Goal: Download file/media

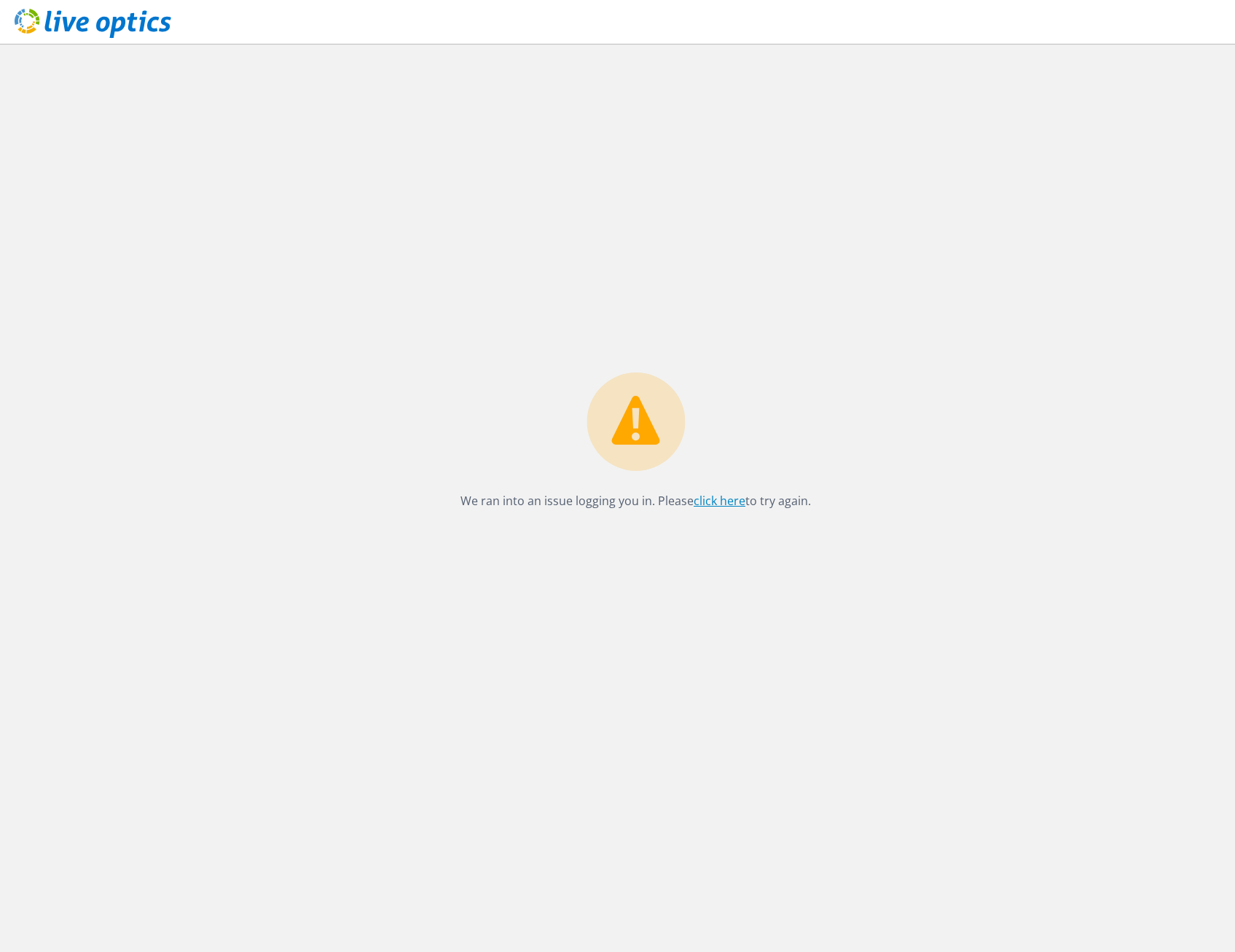
click at [701, 500] on link "click here" at bounding box center [719, 501] width 51 height 16
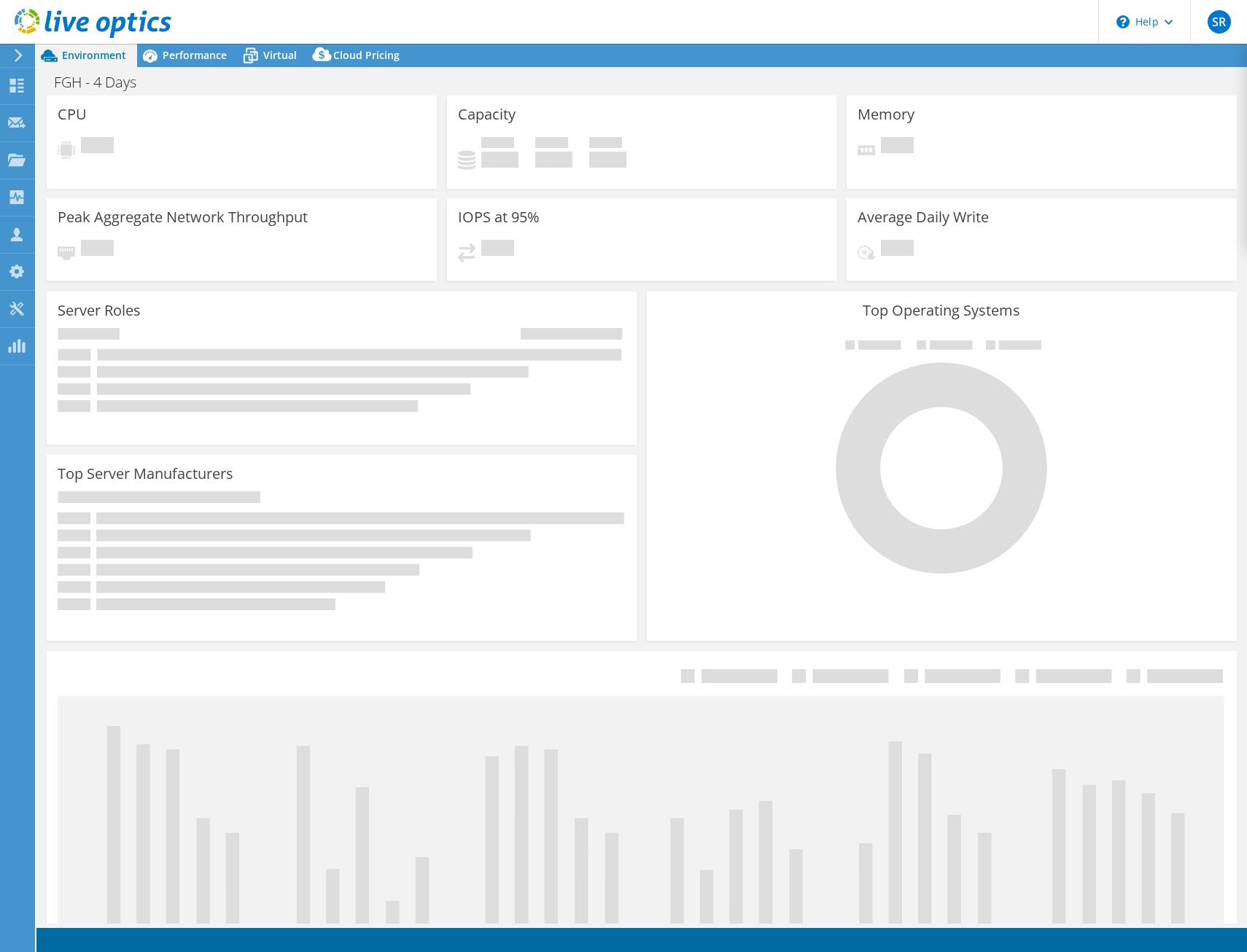
select select "USD"
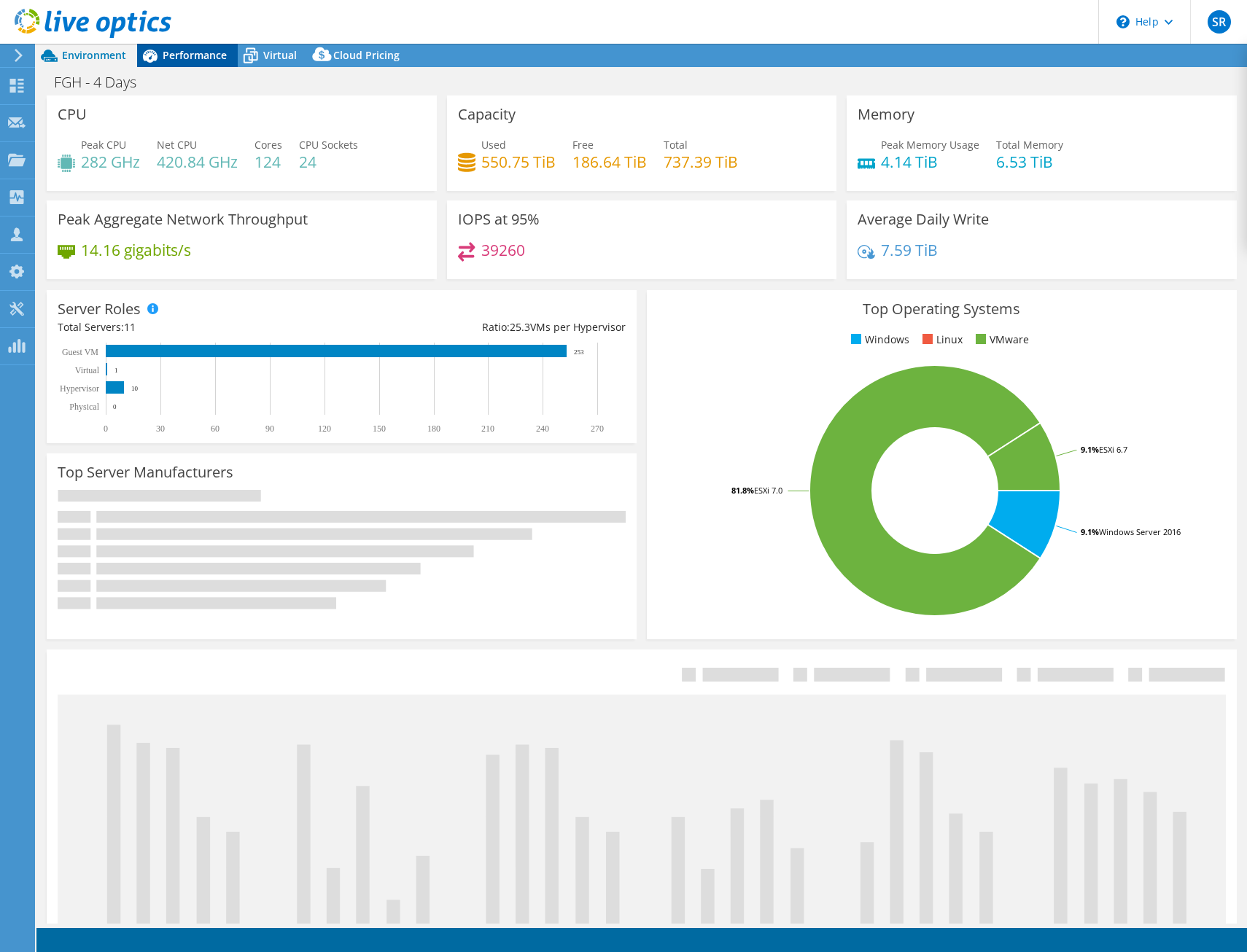
click at [188, 53] on span "Performance" at bounding box center [194, 55] width 64 height 14
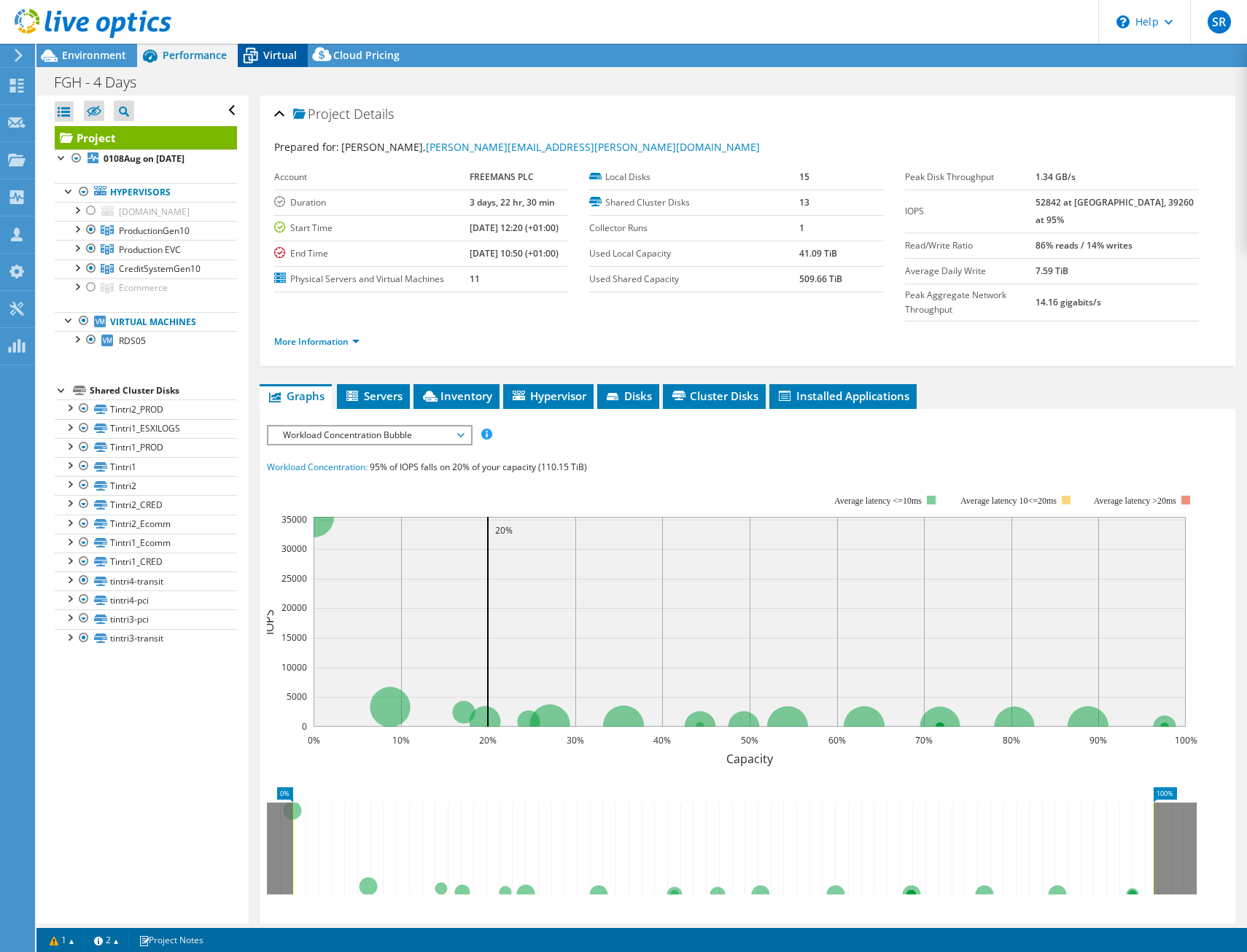
click at [261, 51] on icon at bounding box center [251, 56] width 26 height 26
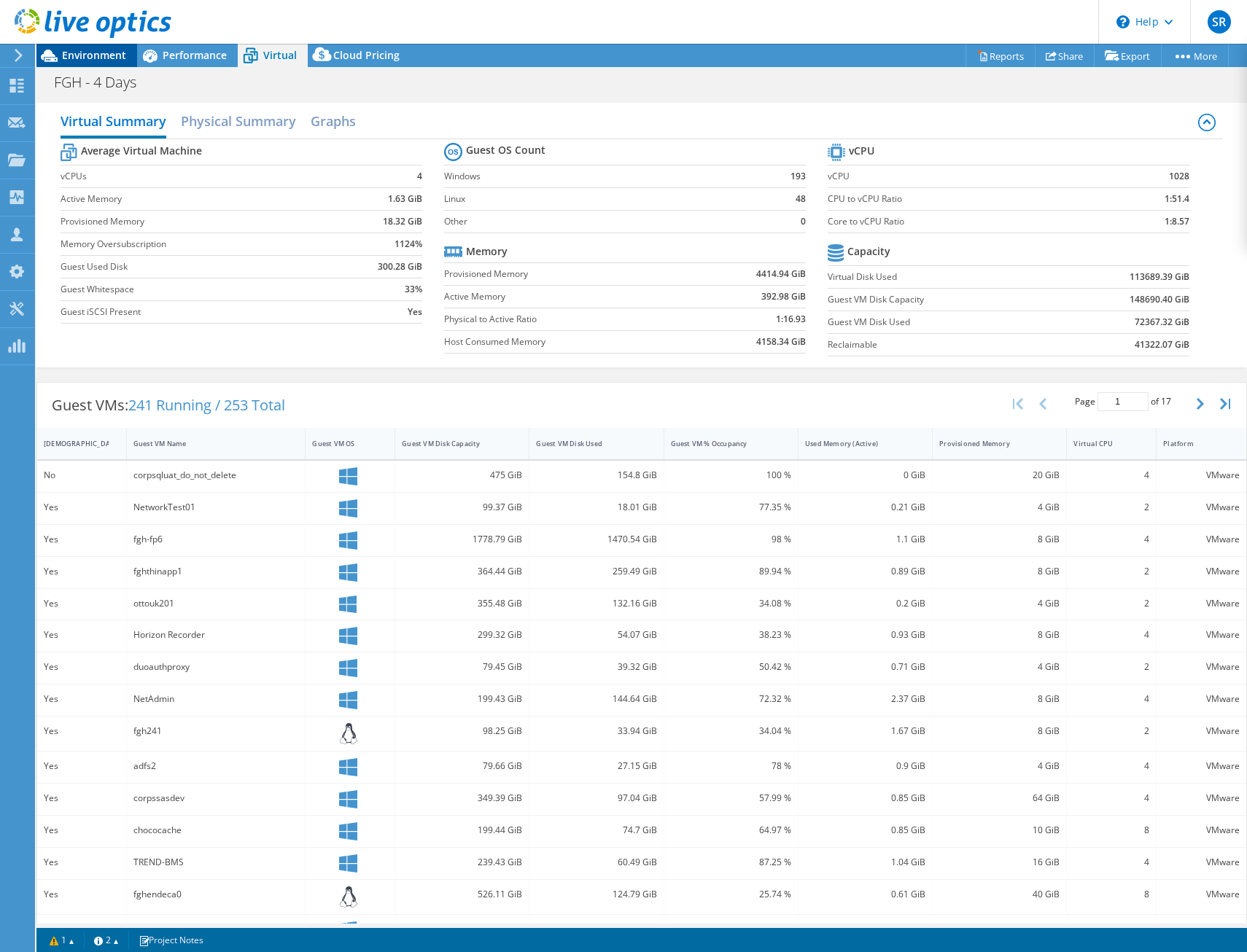
click at [135, 53] on div "Environment" at bounding box center [87, 55] width 101 height 24
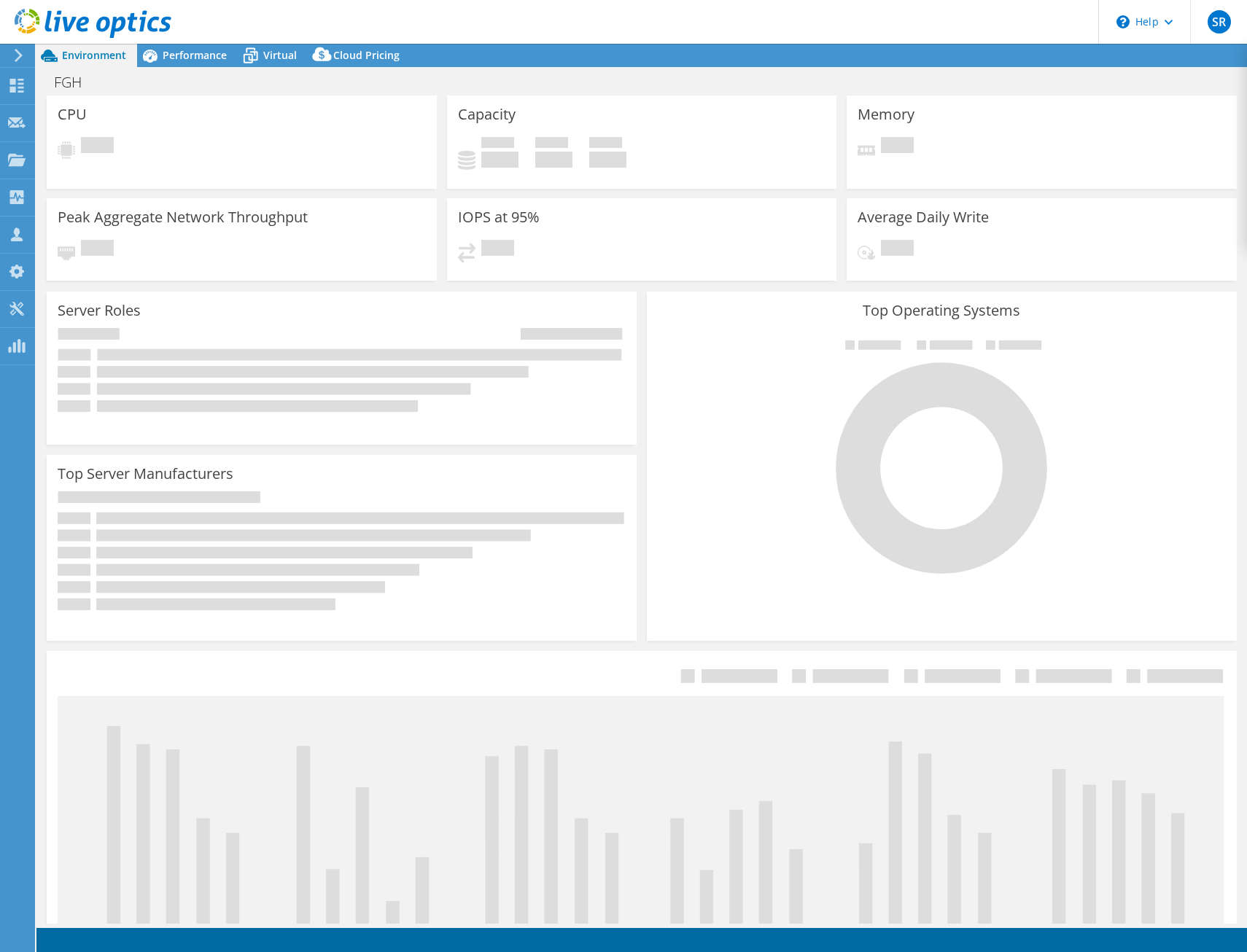
select select "EULondon"
select select "GBP"
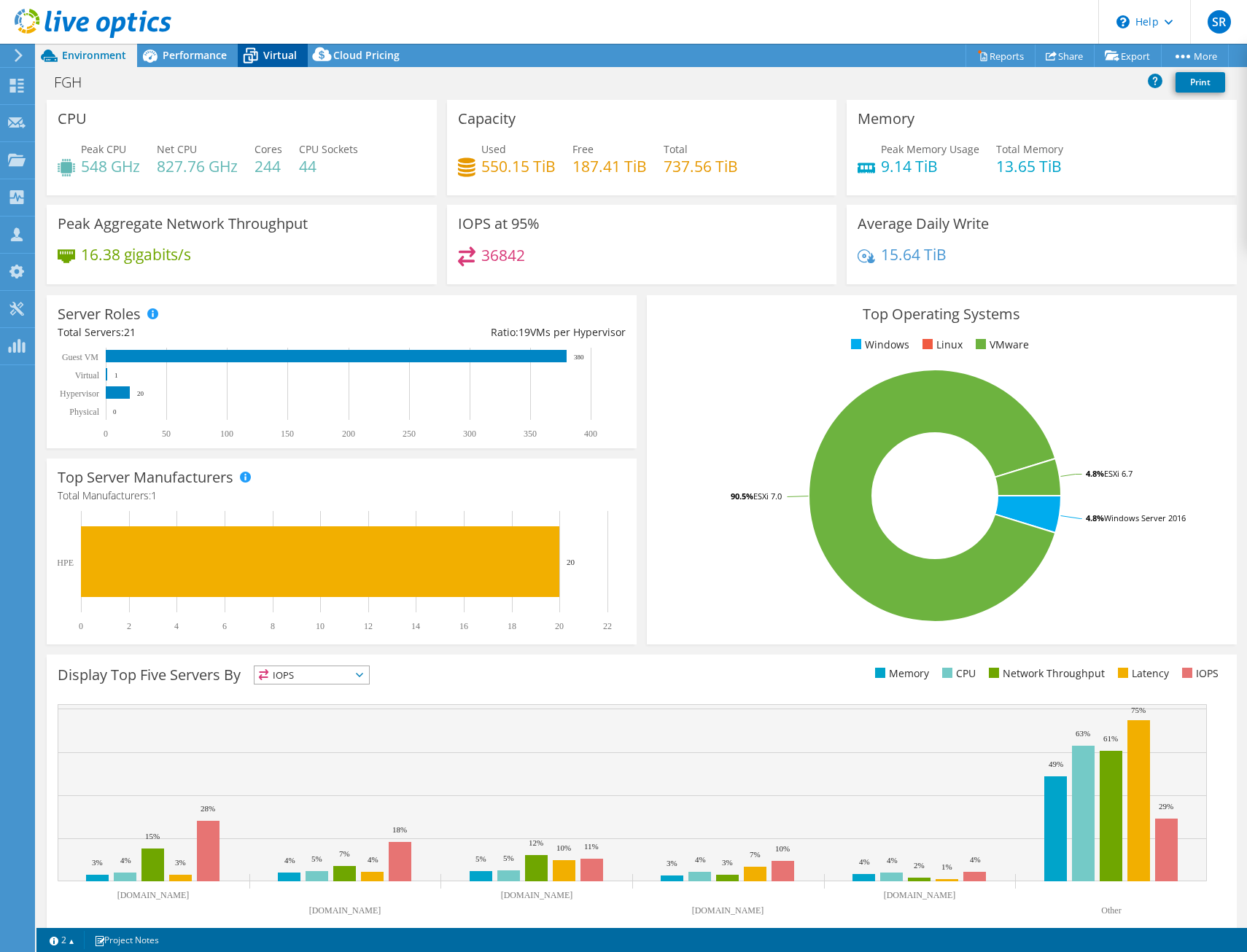
click at [275, 56] on span "Virtual" at bounding box center [280, 55] width 34 height 14
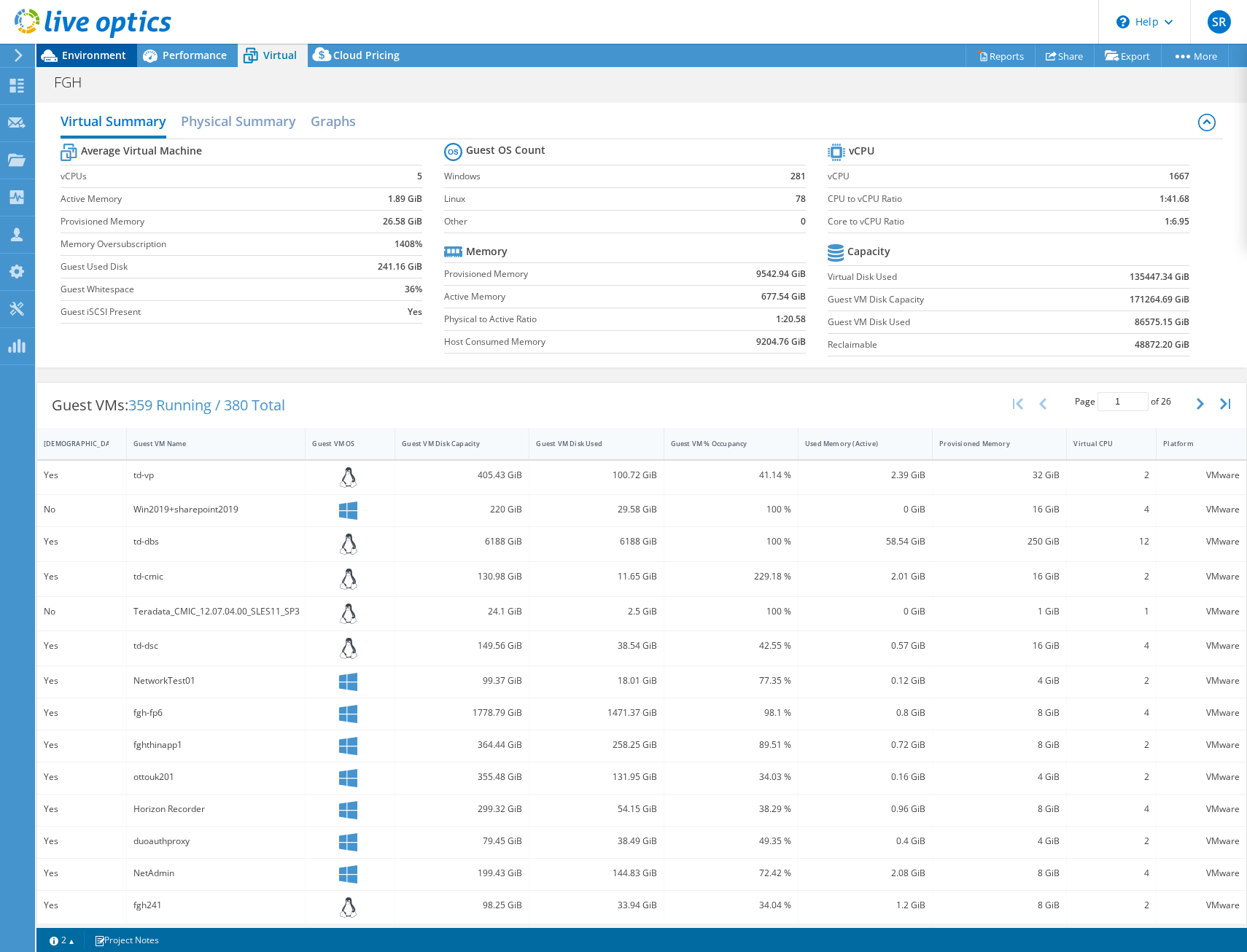
click at [59, 56] on icon at bounding box center [49, 56] width 26 height 26
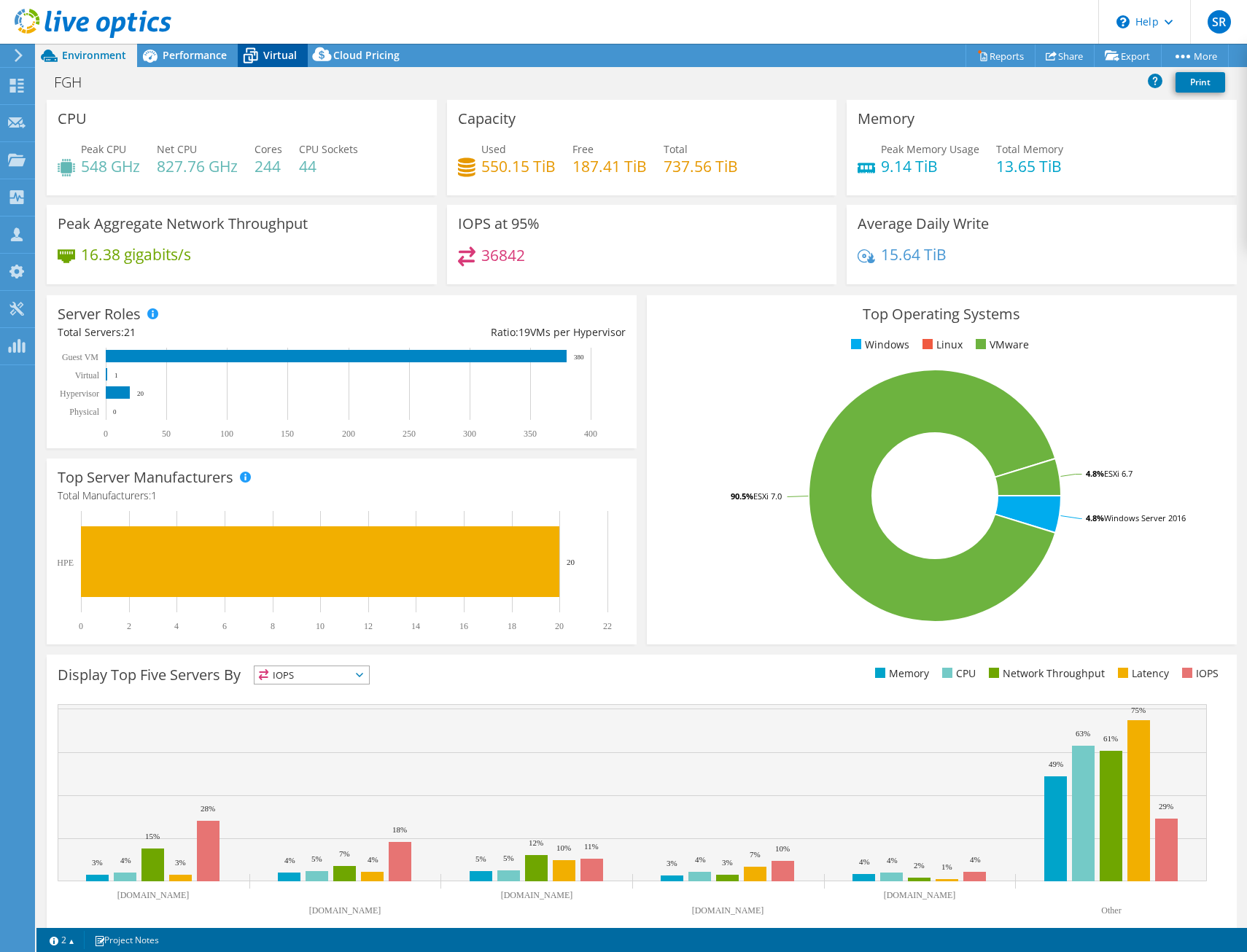
click at [272, 61] on span "Virtual" at bounding box center [280, 55] width 34 height 14
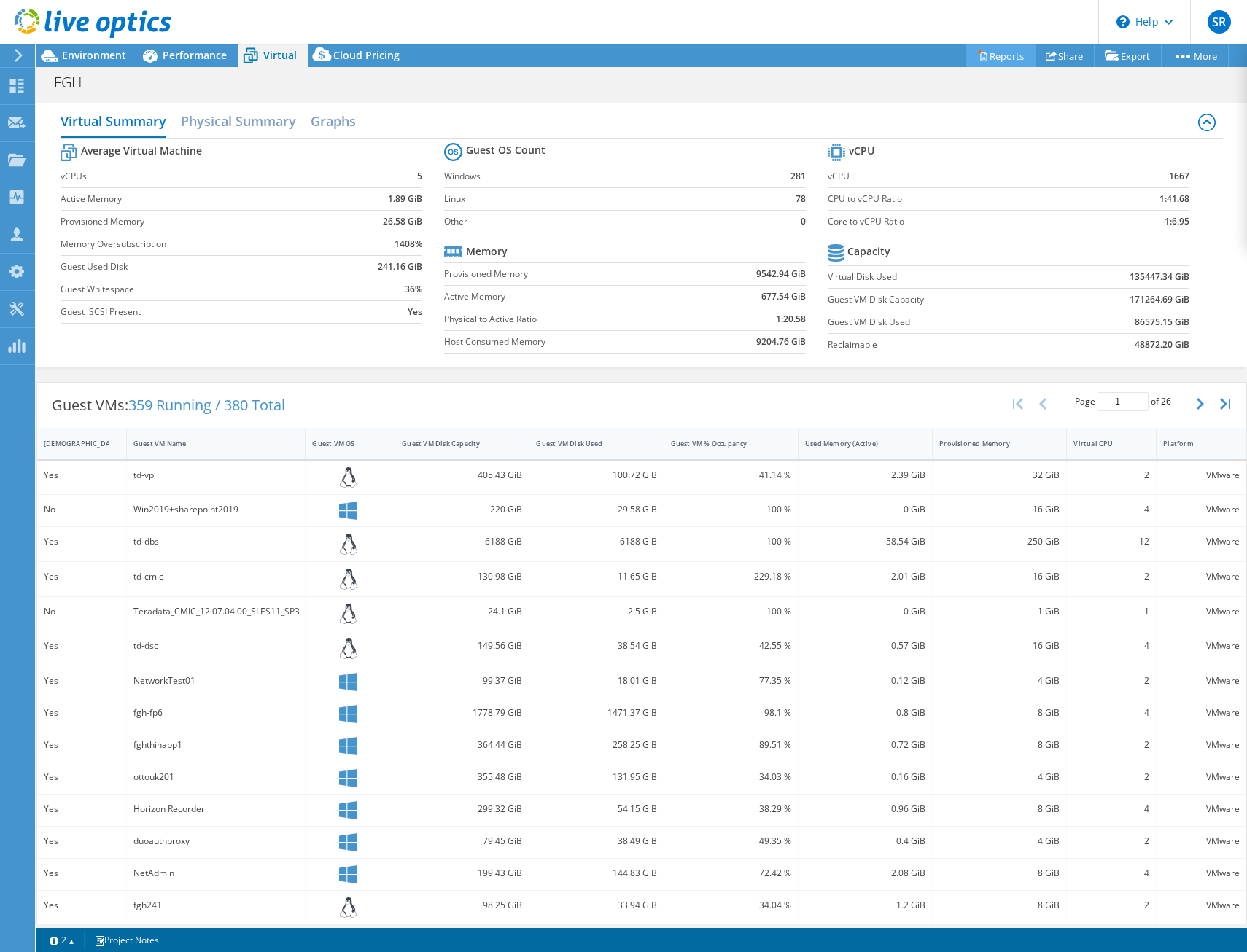
click at [982, 53] on link "Reports" at bounding box center [999, 55] width 70 height 23
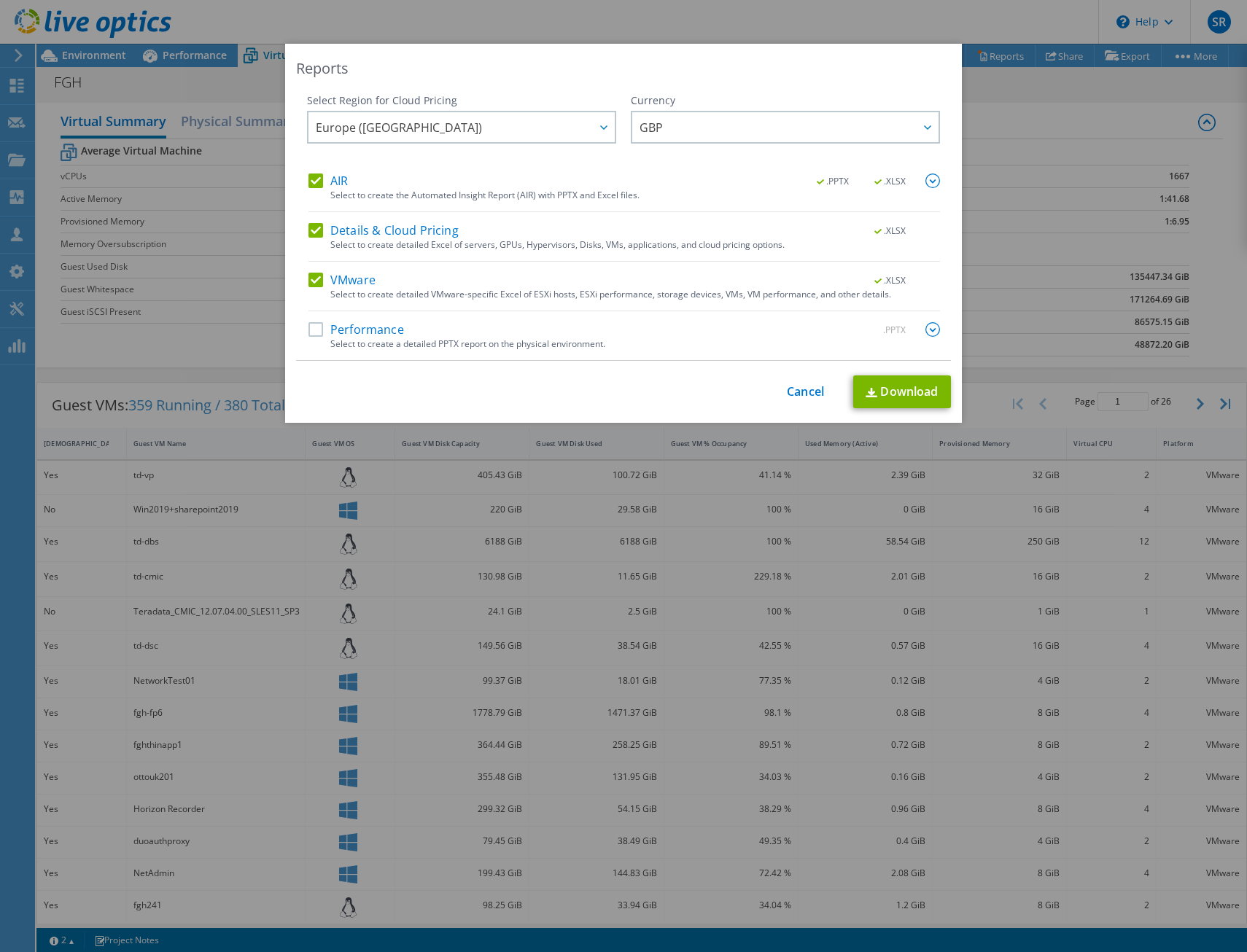
click at [314, 333] on label "Performance" at bounding box center [356, 330] width 96 height 15
click at [0, 0] on input "Performance" at bounding box center [0, 0] width 0 height 0
click at [894, 395] on link "Download" at bounding box center [902, 392] width 98 height 33
click at [673, 367] on div "Reports Select Region for Cloud Pricing Asia Pacific (Hong Kong) Asia Pacific (…" at bounding box center [624, 233] width 677 height 379
click at [800, 385] on link "Cancel" at bounding box center [805, 392] width 37 height 14
